Goal: Communication & Community: Share content

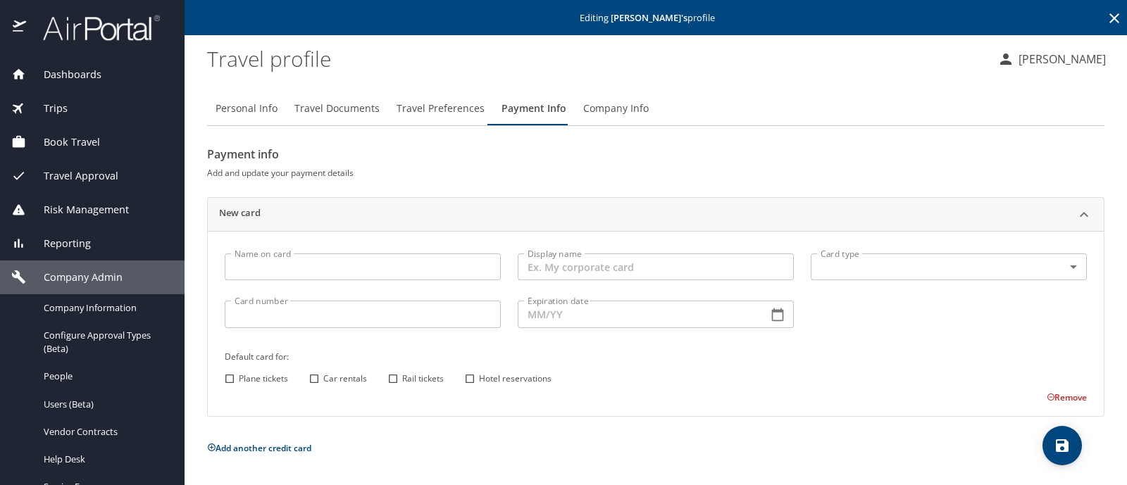
click at [92, 278] on span "Company Admin" at bounding box center [74, 278] width 97 height 16
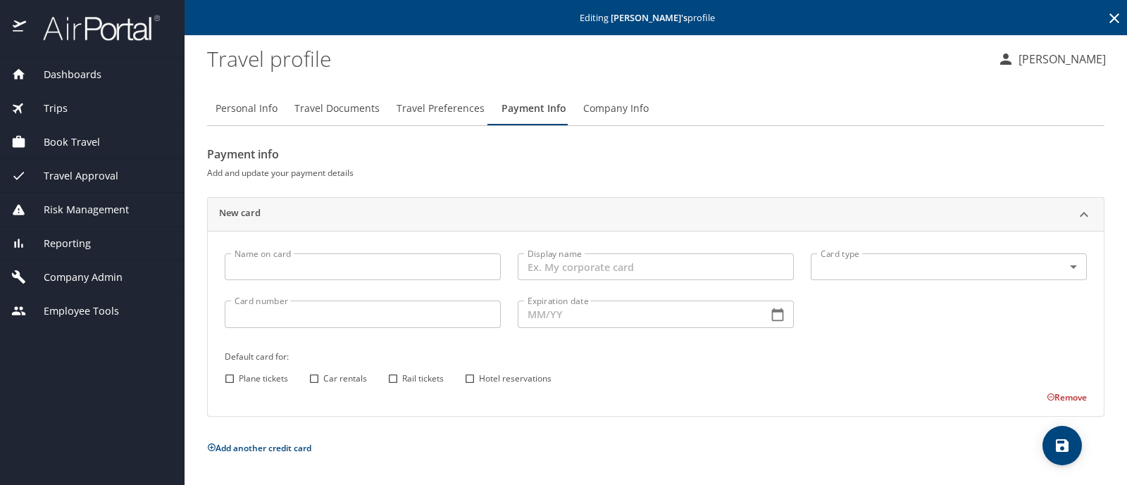
click at [92, 278] on span "Company Admin" at bounding box center [74, 278] width 97 height 16
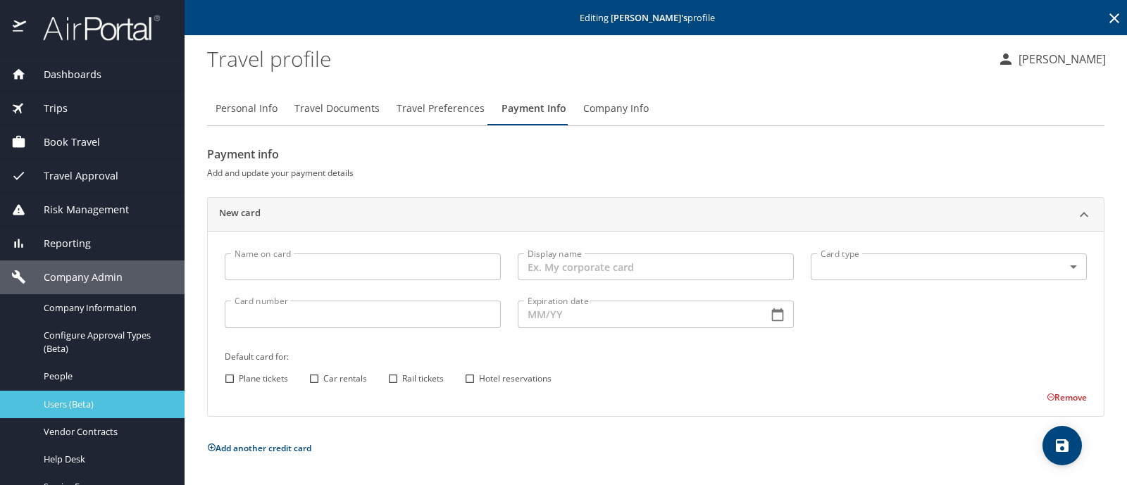
click at [85, 408] on span "Users (Beta)" at bounding box center [106, 404] width 124 height 13
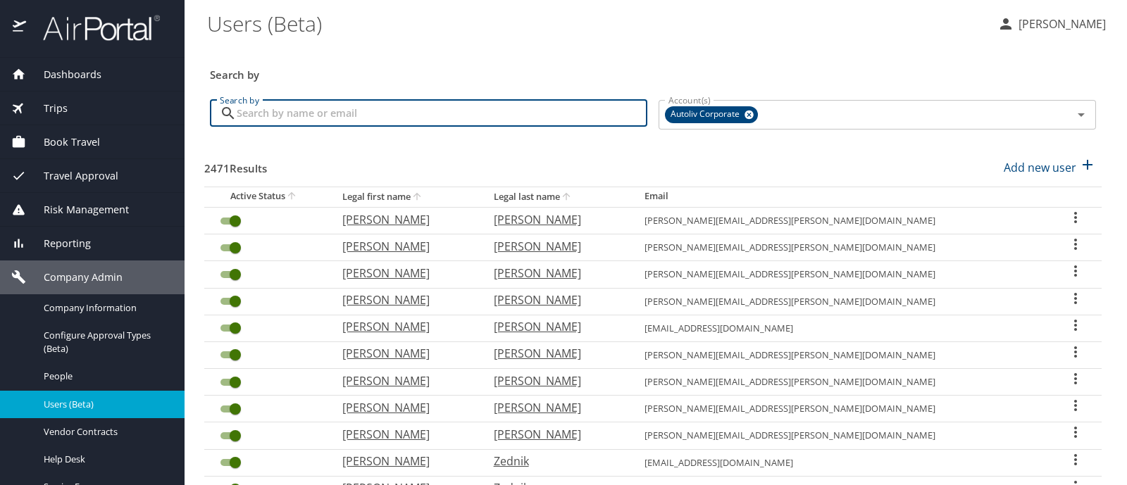
click at [365, 107] on input "Search by" at bounding box center [442, 113] width 411 height 27
type input "cooper"
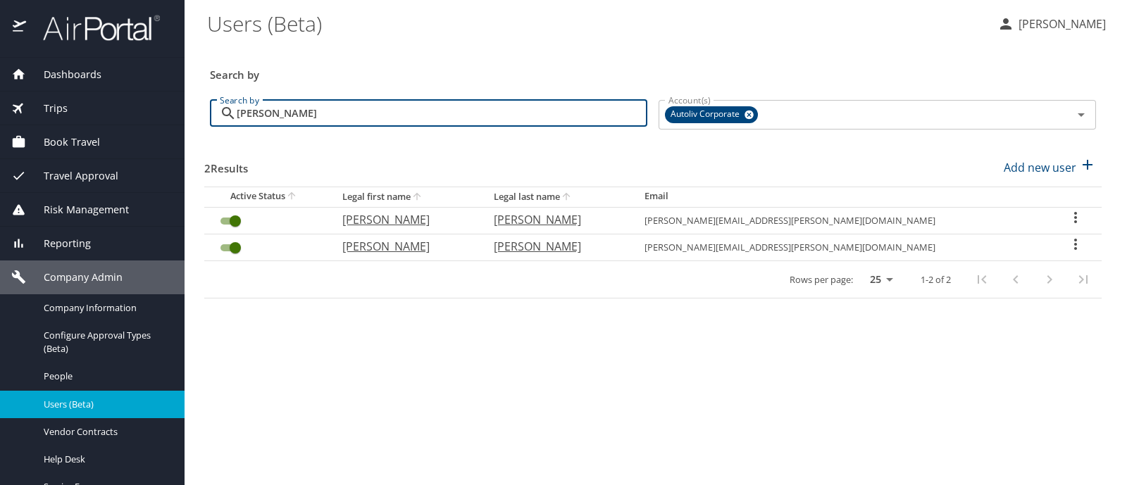
click at [1076, 242] on div "User Search Table" at bounding box center [1076, 246] width 29 height 20
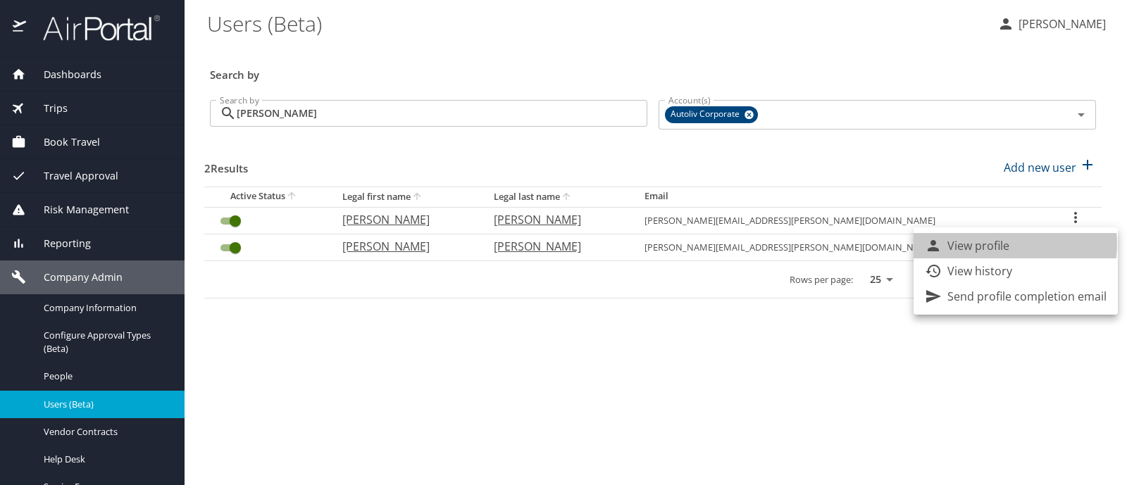
click at [994, 244] on p "View profile" at bounding box center [979, 245] width 62 height 17
select select "US"
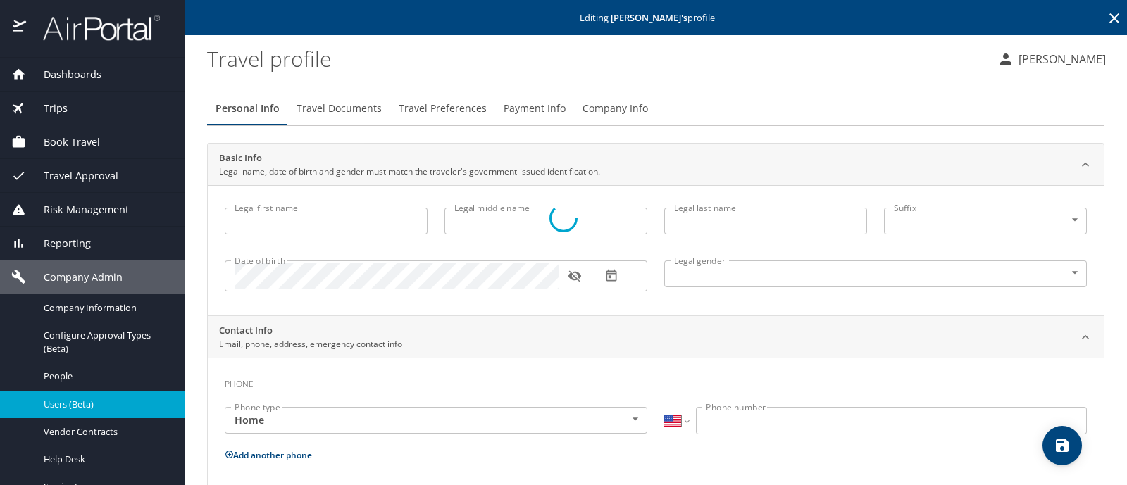
type input "William"
type input "Stewart"
type input "Cooper"
type input "III"
type input "Male"
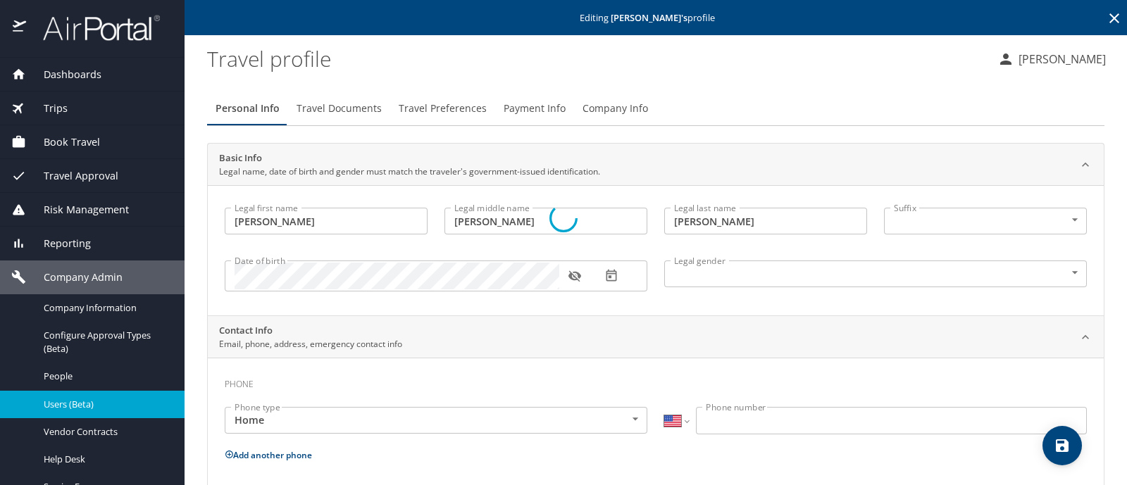
select select "US"
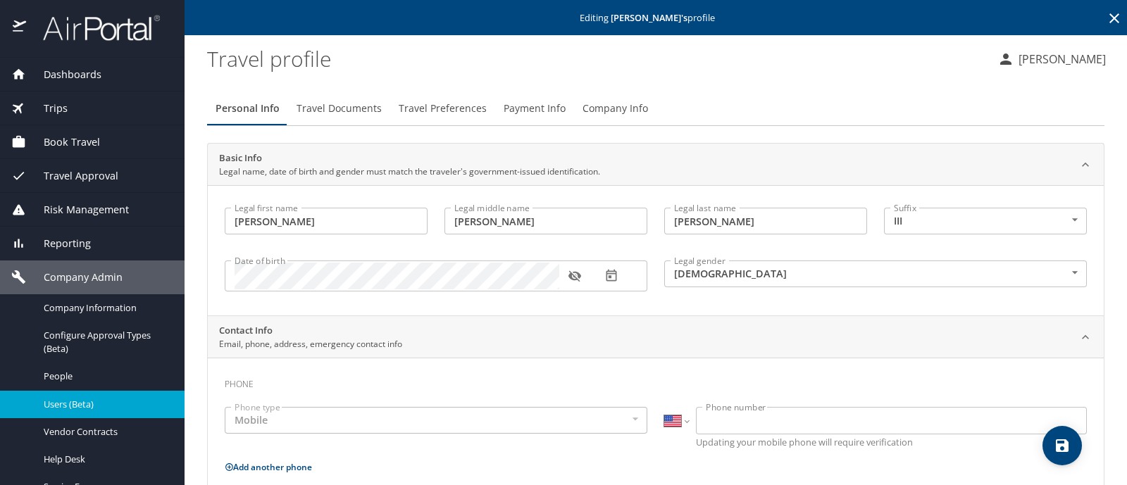
click at [532, 117] on span "Payment Info" at bounding box center [535, 109] width 62 height 18
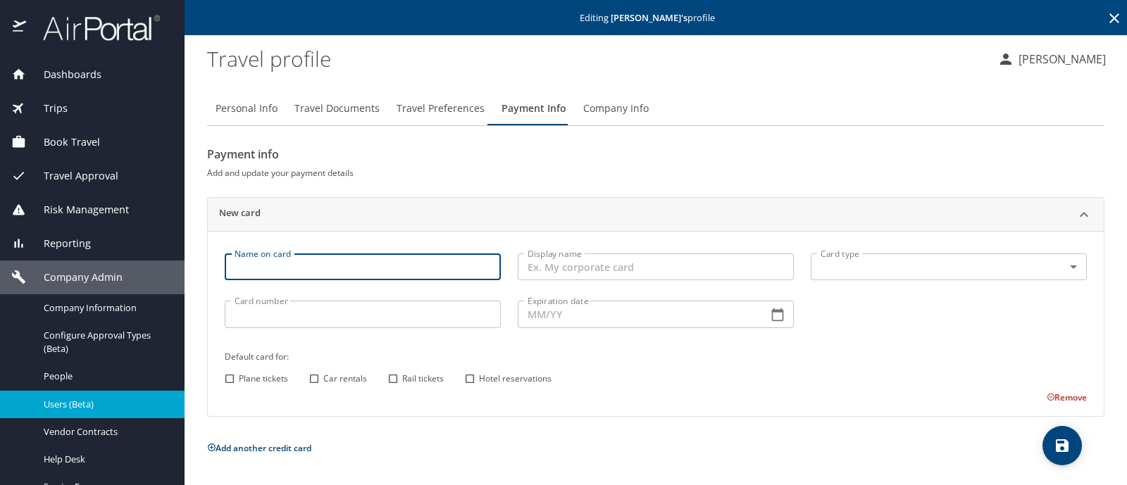
click at [436, 273] on input "Name on card" at bounding box center [363, 267] width 276 height 27
type input "William Cooper"
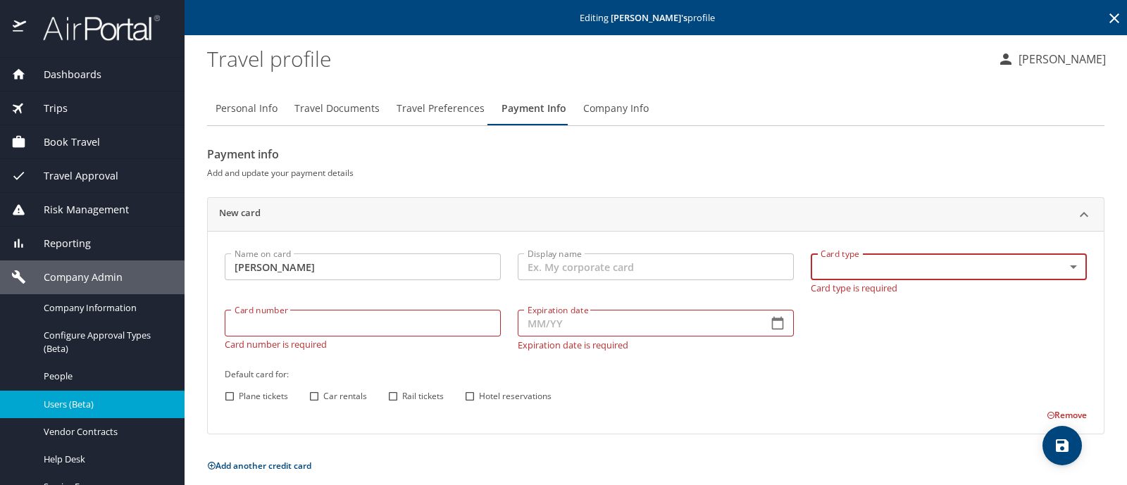
click at [843, 269] on body "Dashboards AirPortal 360™ Manager My Travel Dashboard Trips Airtinerary® Lookup…" at bounding box center [563, 242] width 1127 height 485
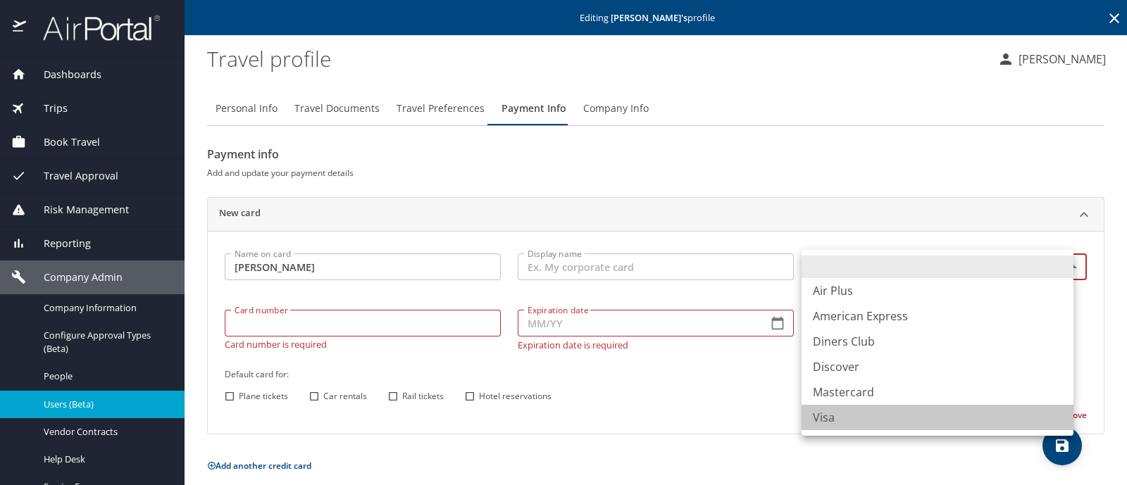
click at [835, 415] on li "Visa" at bounding box center [938, 417] width 272 height 25
type input "VI"
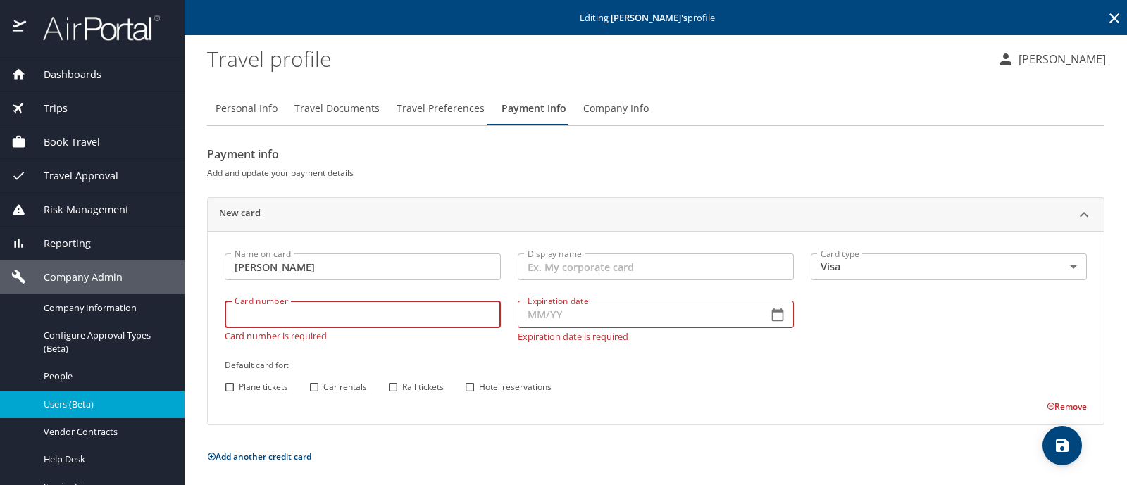
click at [437, 329] on div "Card number Card number Card number is required" at bounding box center [362, 320] width 293 height 57
type input "4808017011808912"
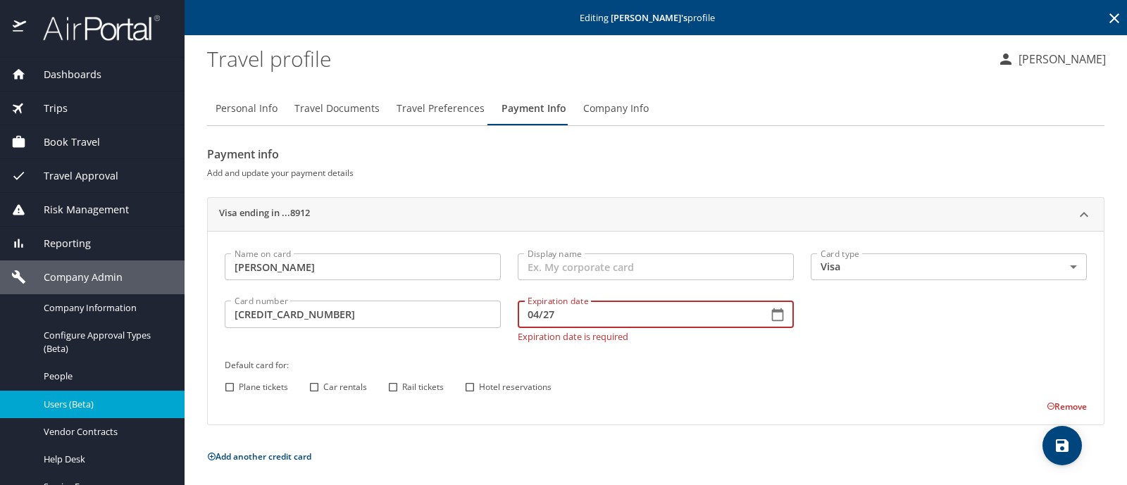
type input "04/27"
click at [235, 385] on input "Plane tickets" at bounding box center [230, 387] width 18 height 18
checkbox input "true"
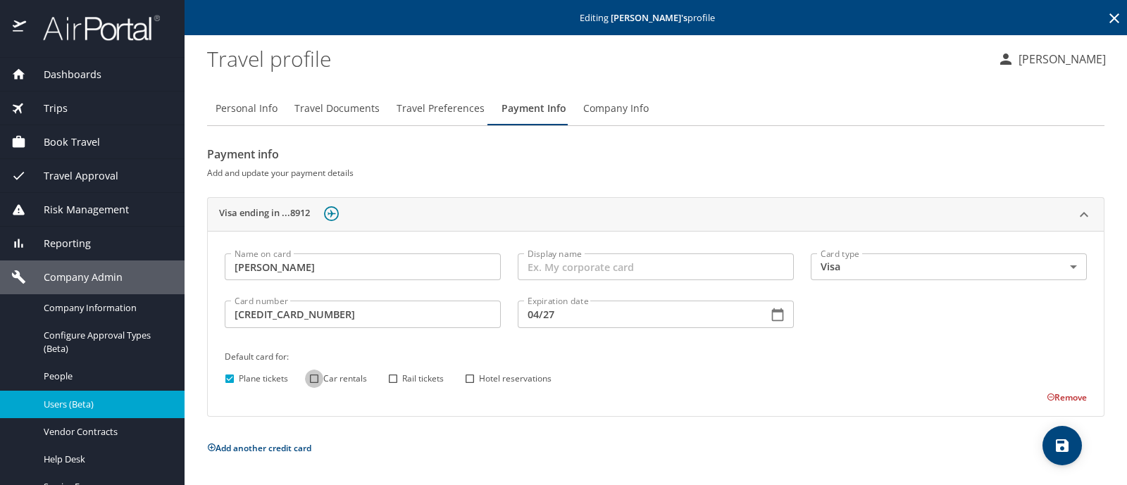
click at [318, 382] on input "Car rentals" at bounding box center [314, 379] width 18 height 18
checkbox input "true"
click at [476, 377] on input "Hotel reservations" at bounding box center [470, 379] width 18 height 18
checkbox input "true"
click at [1065, 442] on icon "save" at bounding box center [1062, 446] width 13 height 13
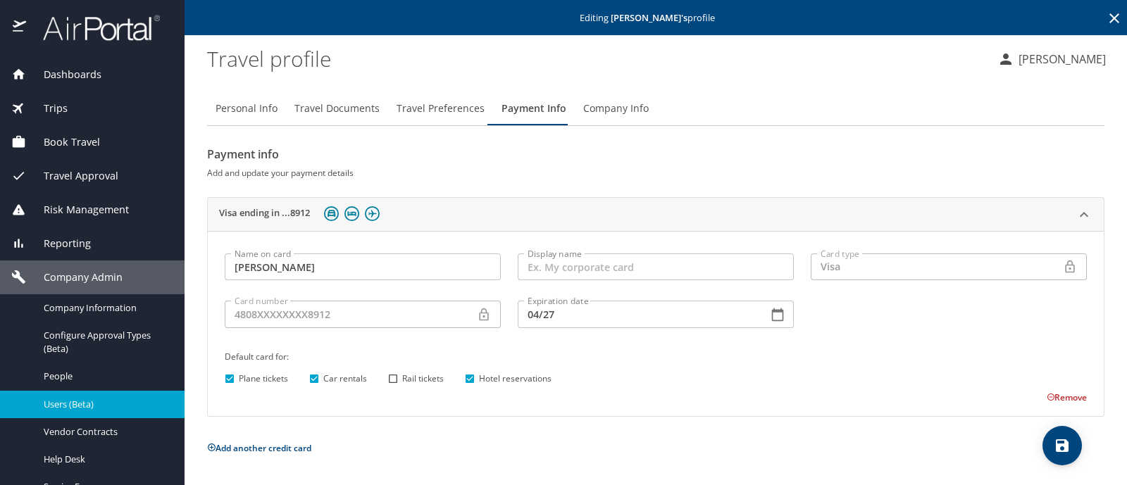
click at [595, 123] on button "Company Info" at bounding box center [616, 109] width 82 height 34
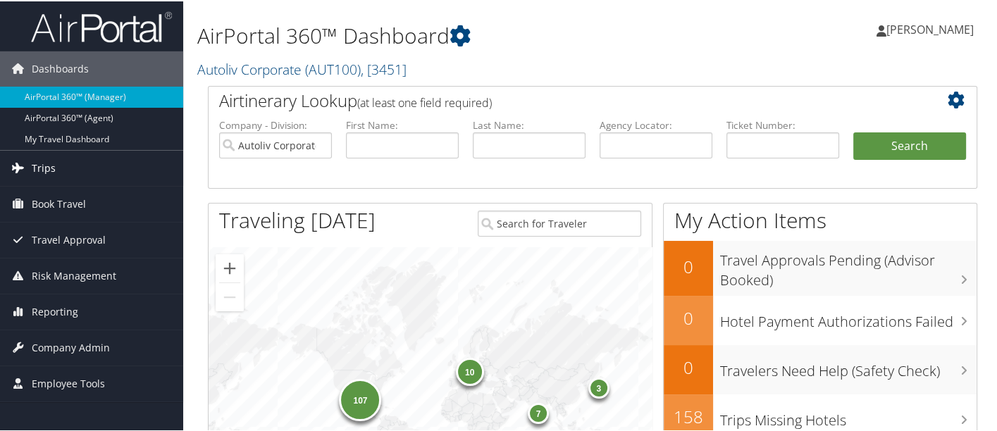
click at [64, 166] on link "Trips" at bounding box center [91, 166] width 183 height 35
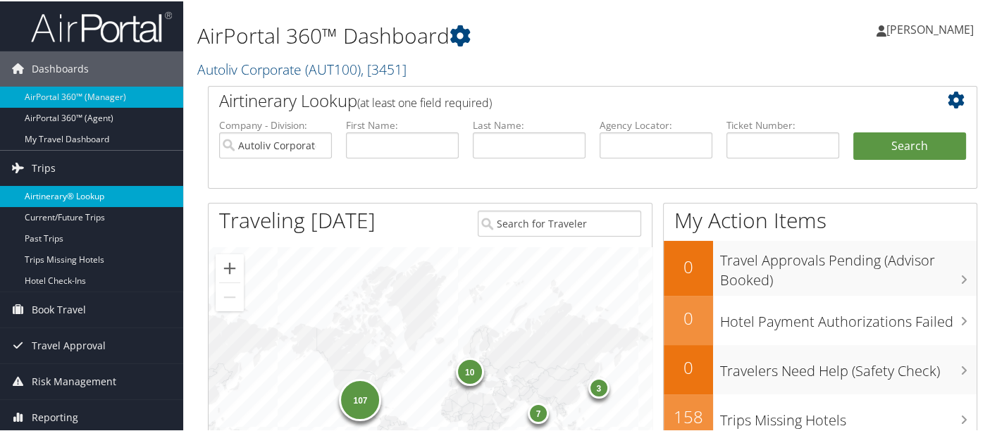
click at [76, 197] on link "Airtinerary® Lookup" at bounding box center [91, 195] width 183 height 21
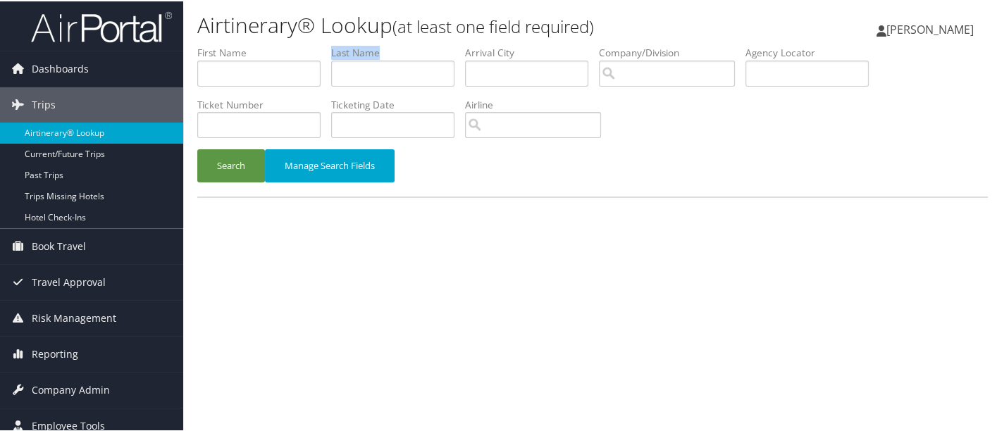
click at [374, 71] on input "text" at bounding box center [392, 72] width 123 height 26
type input "arjun"
click at [224, 173] on button "Search" at bounding box center [231, 164] width 68 height 33
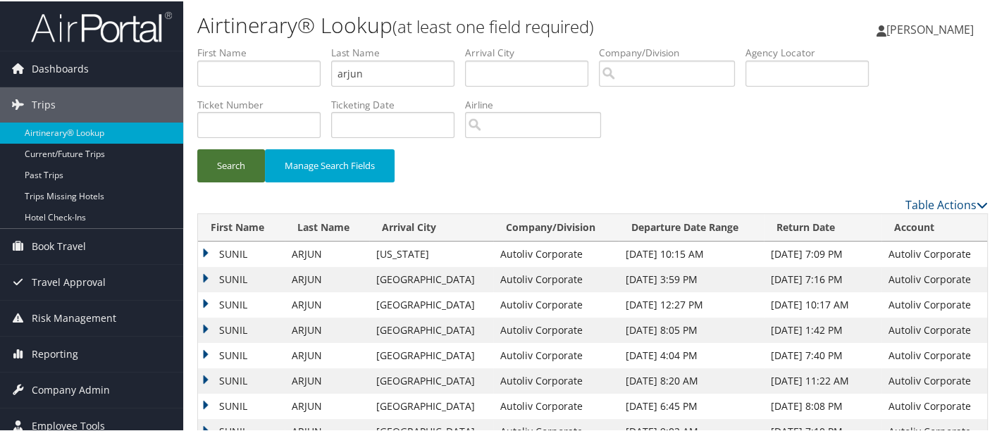
click at [229, 163] on button "Search" at bounding box center [231, 164] width 68 height 33
click at [201, 251] on td "SUNIL" at bounding box center [241, 252] width 87 height 25
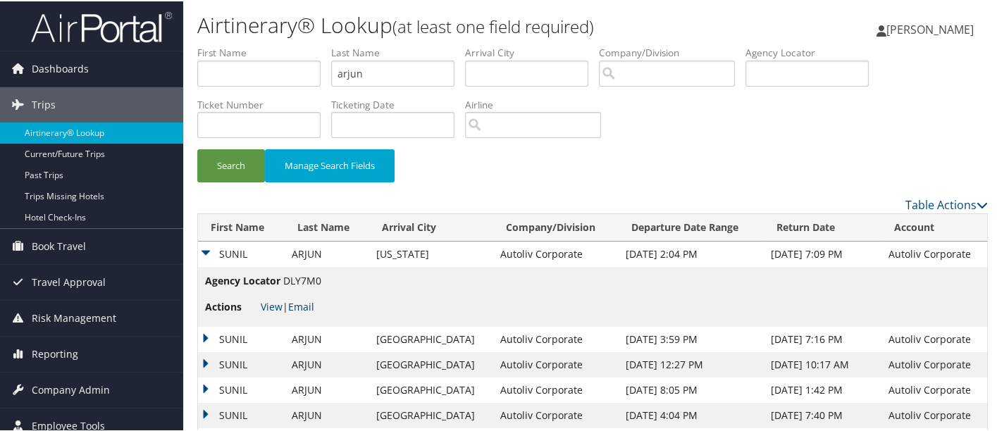
click at [306, 308] on link "Email" at bounding box center [301, 305] width 26 height 13
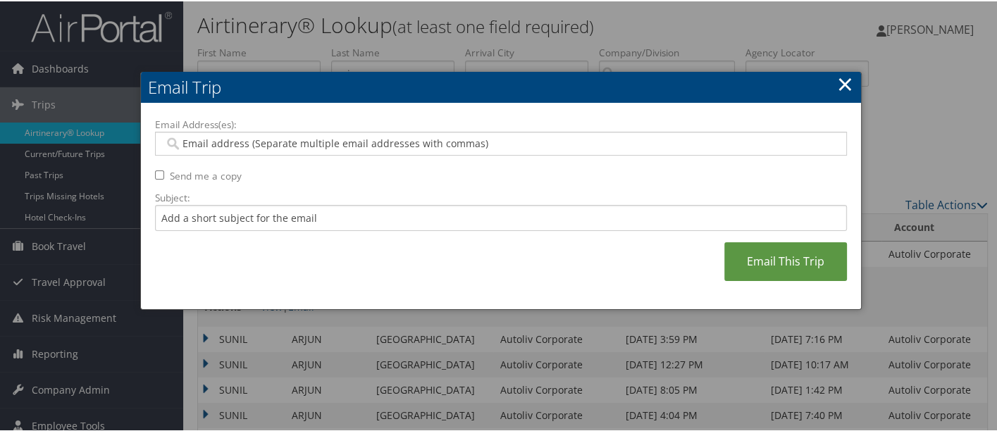
click at [234, 132] on div at bounding box center [501, 142] width 692 height 24
type input "deb"
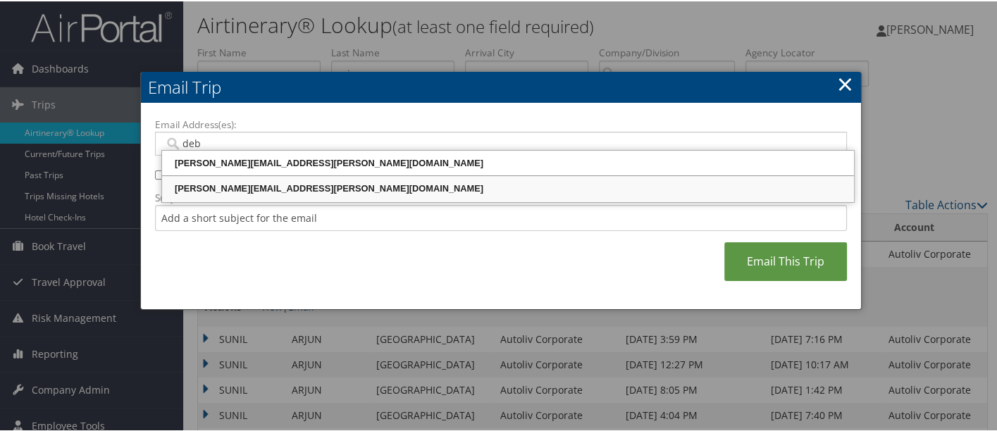
click at [271, 188] on div "DEBORAH.EZZO@AUTOLIV.COM" at bounding box center [508, 187] width 688 height 14
type input "DEBORAH.EZZO@AUTOLIV.COM"
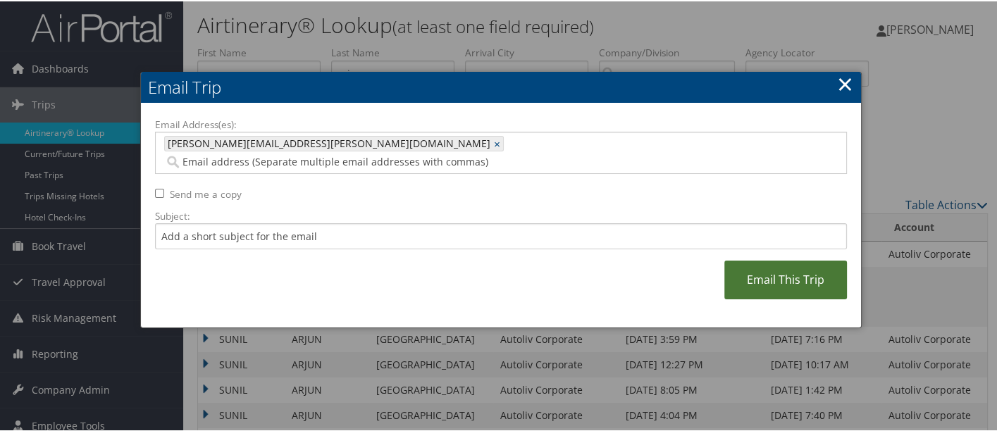
click at [788, 259] on link "Email This Trip" at bounding box center [785, 278] width 123 height 39
